Goal: Task Accomplishment & Management: Manage account settings

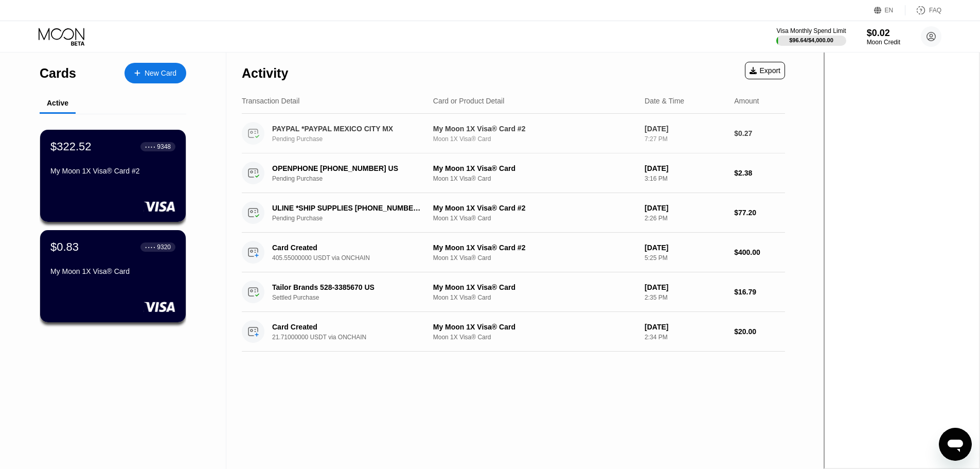
click at [339, 133] on div "PAYPAL *PAYPAL MEXICO CITY MX" at bounding box center [348, 129] width 153 height 8
